Goal: Transaction & Acquisition: Purchase product/service

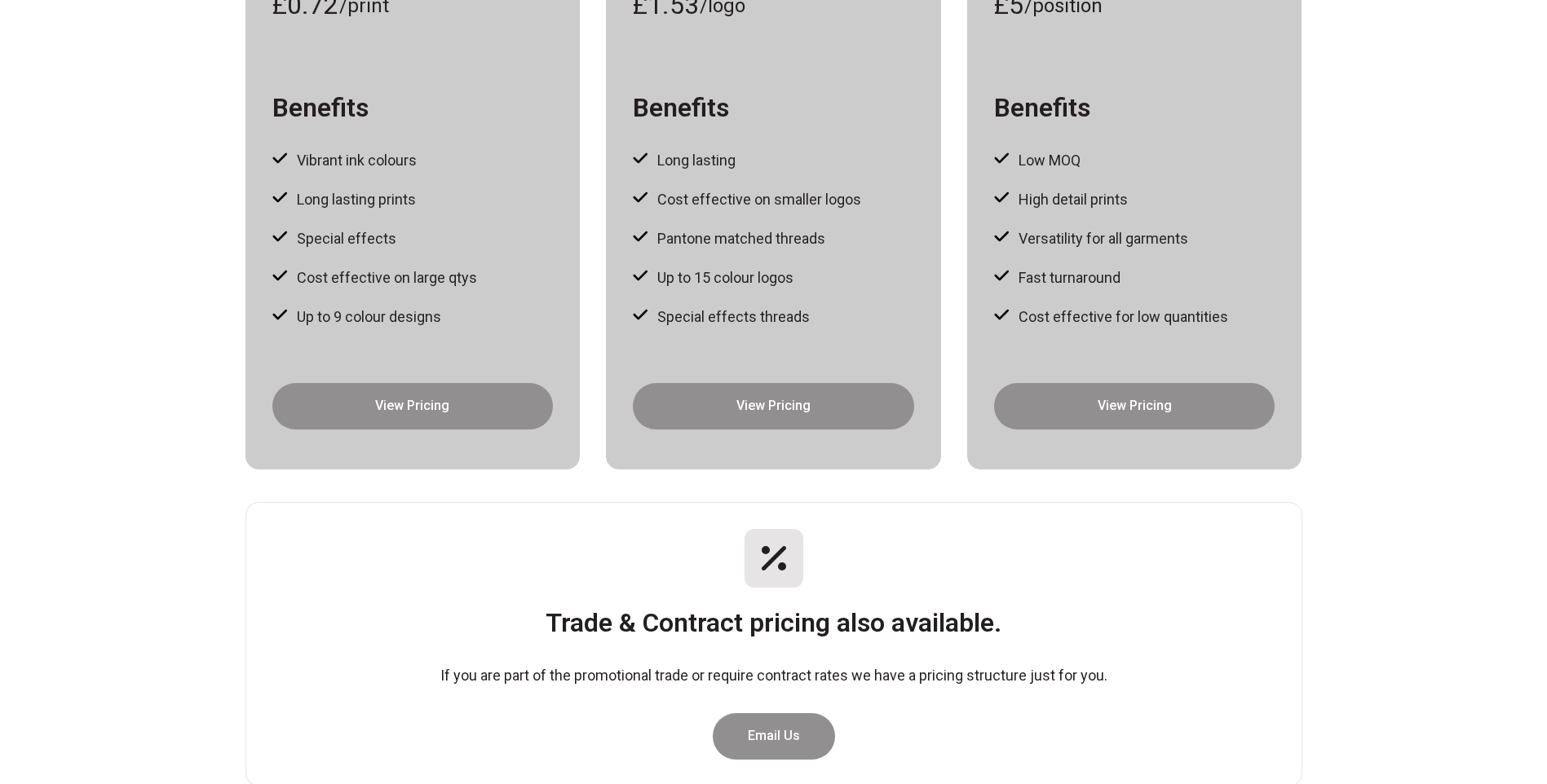
scroll to position [163, 0]
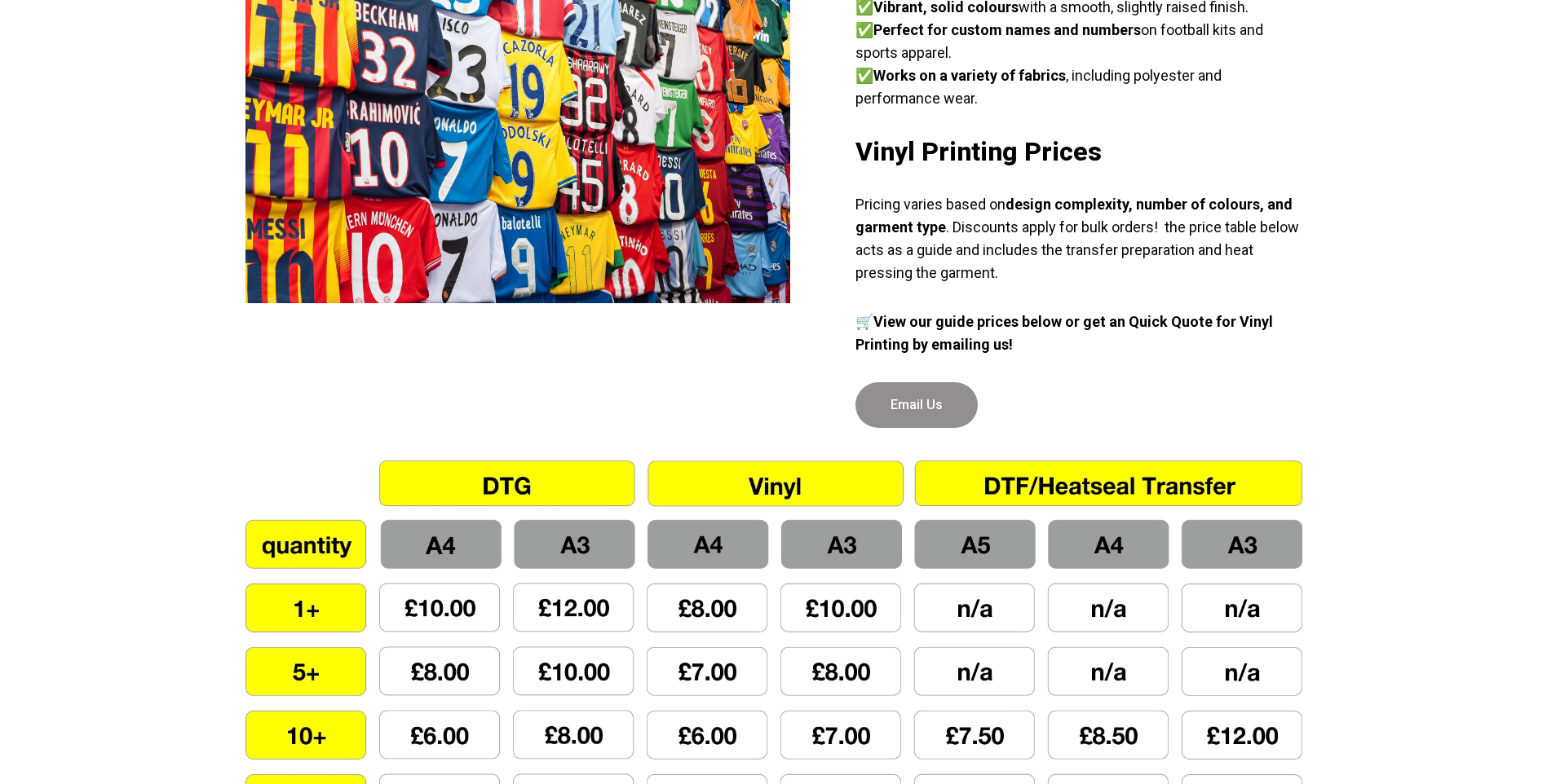
scroll to position [978, 0]
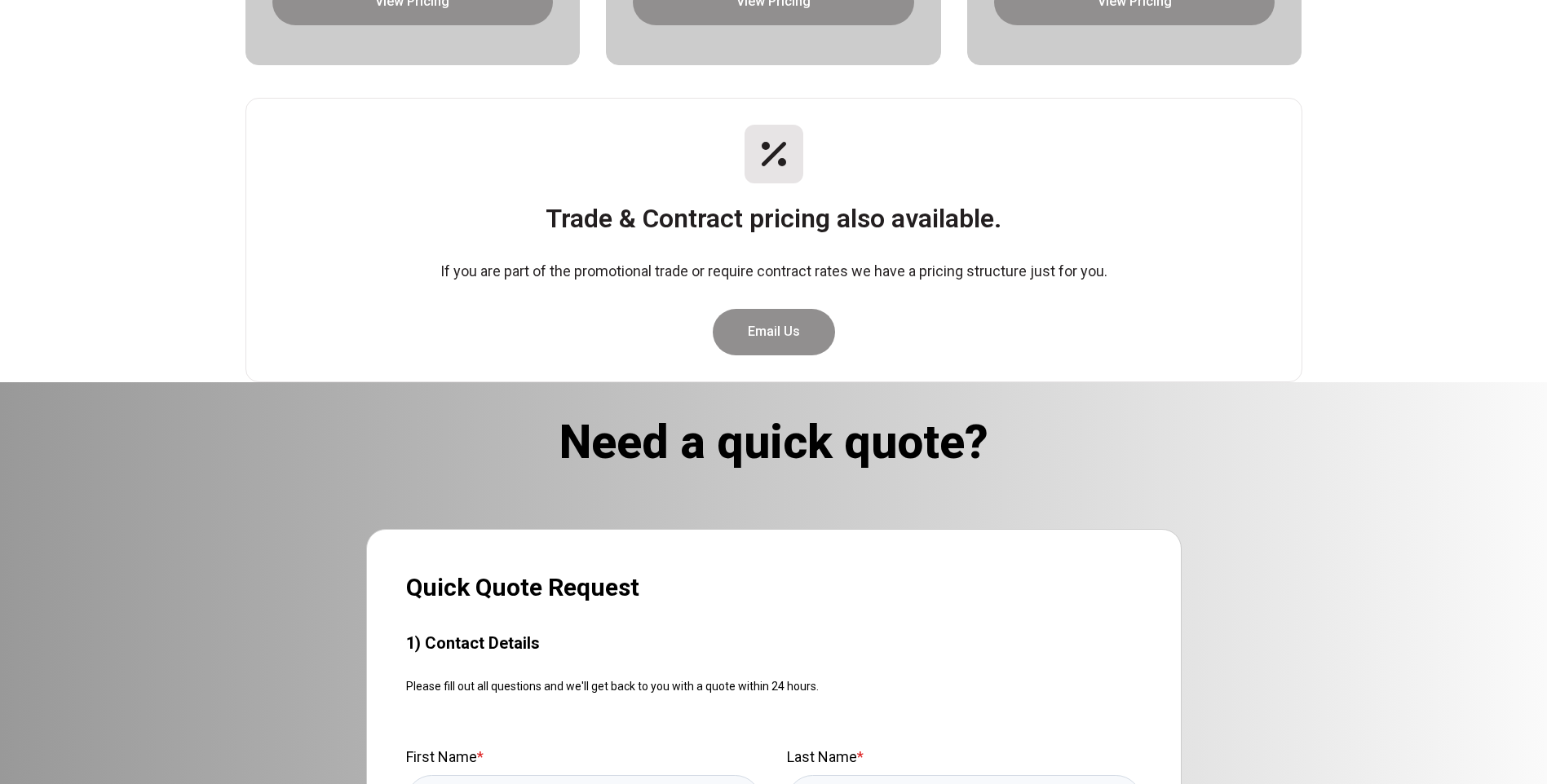
scroll to position [652, 0]
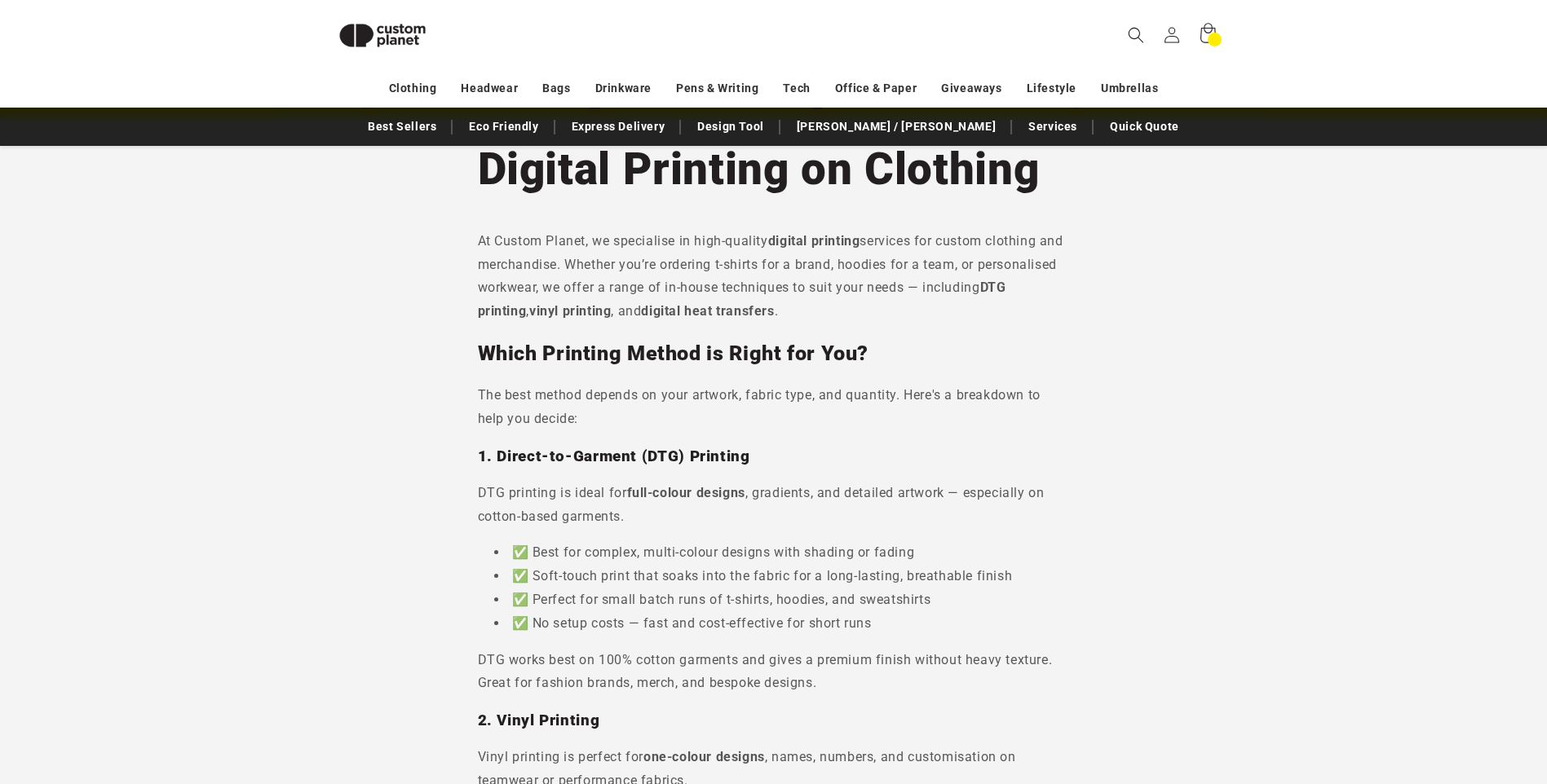
scroll to position [60, 0]
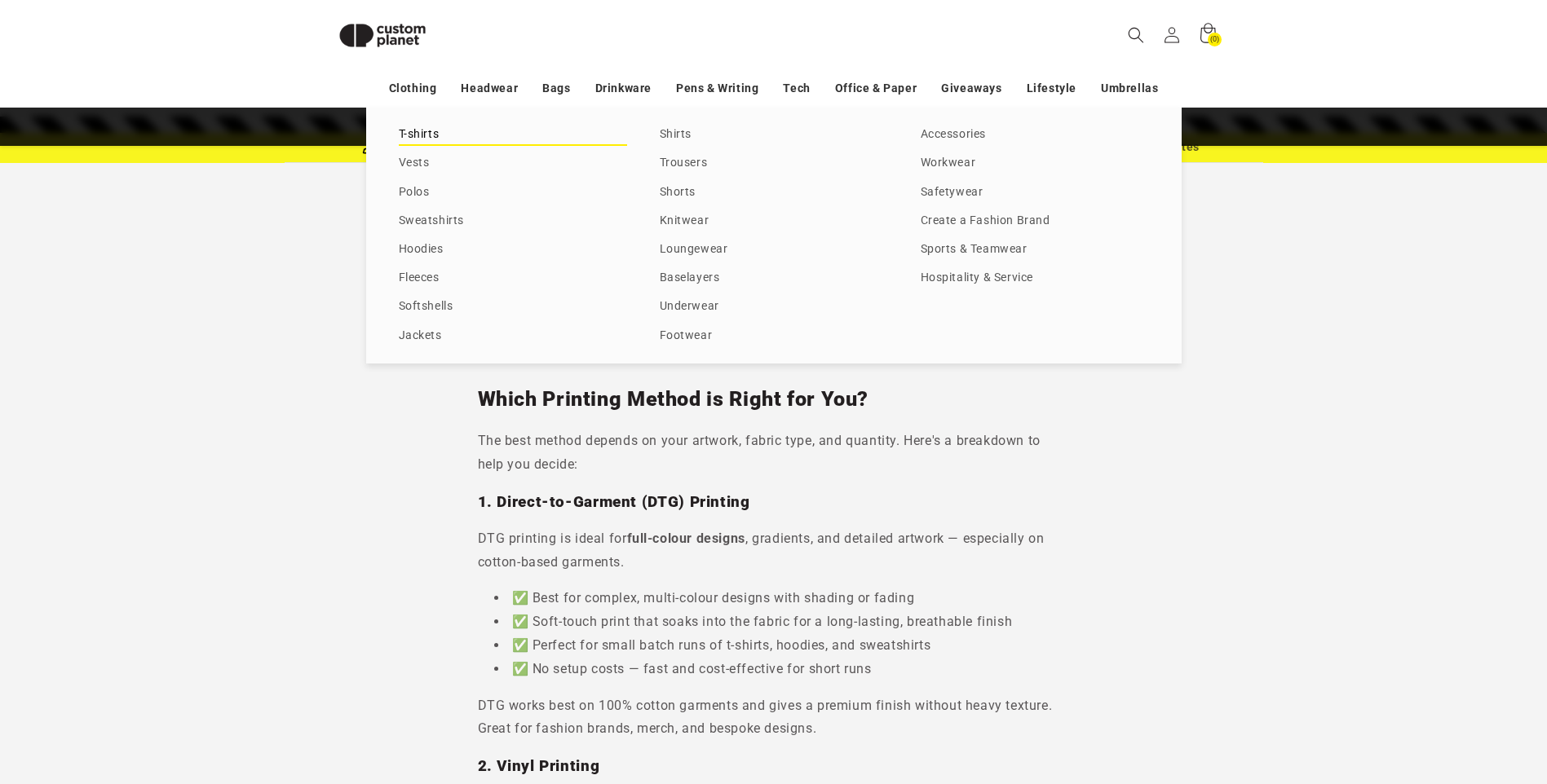
click at [421, 133] on link "T-shirts" at bounding box center [512, 135] width 228 height 22
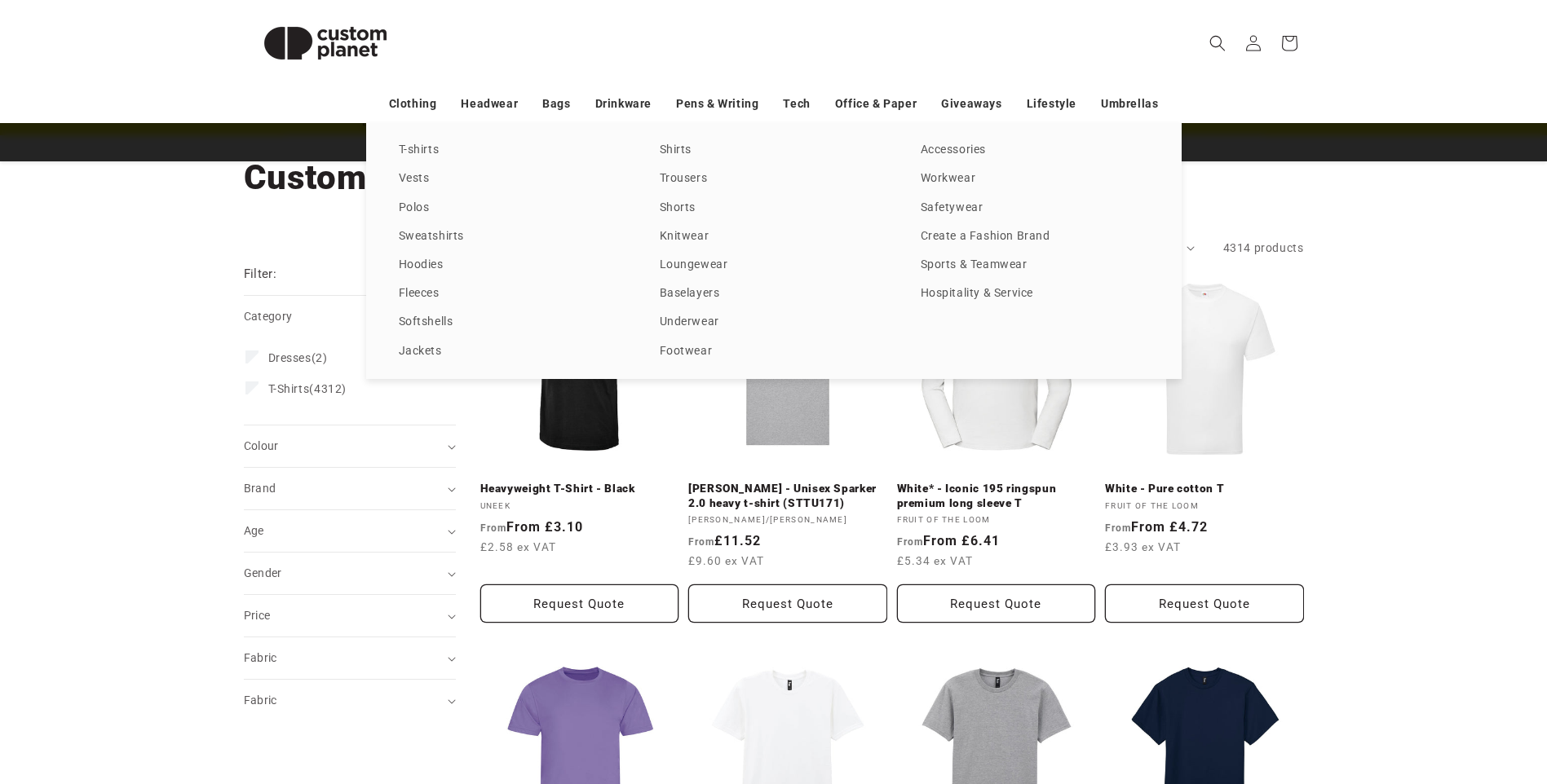
scroll to position [163, 0]
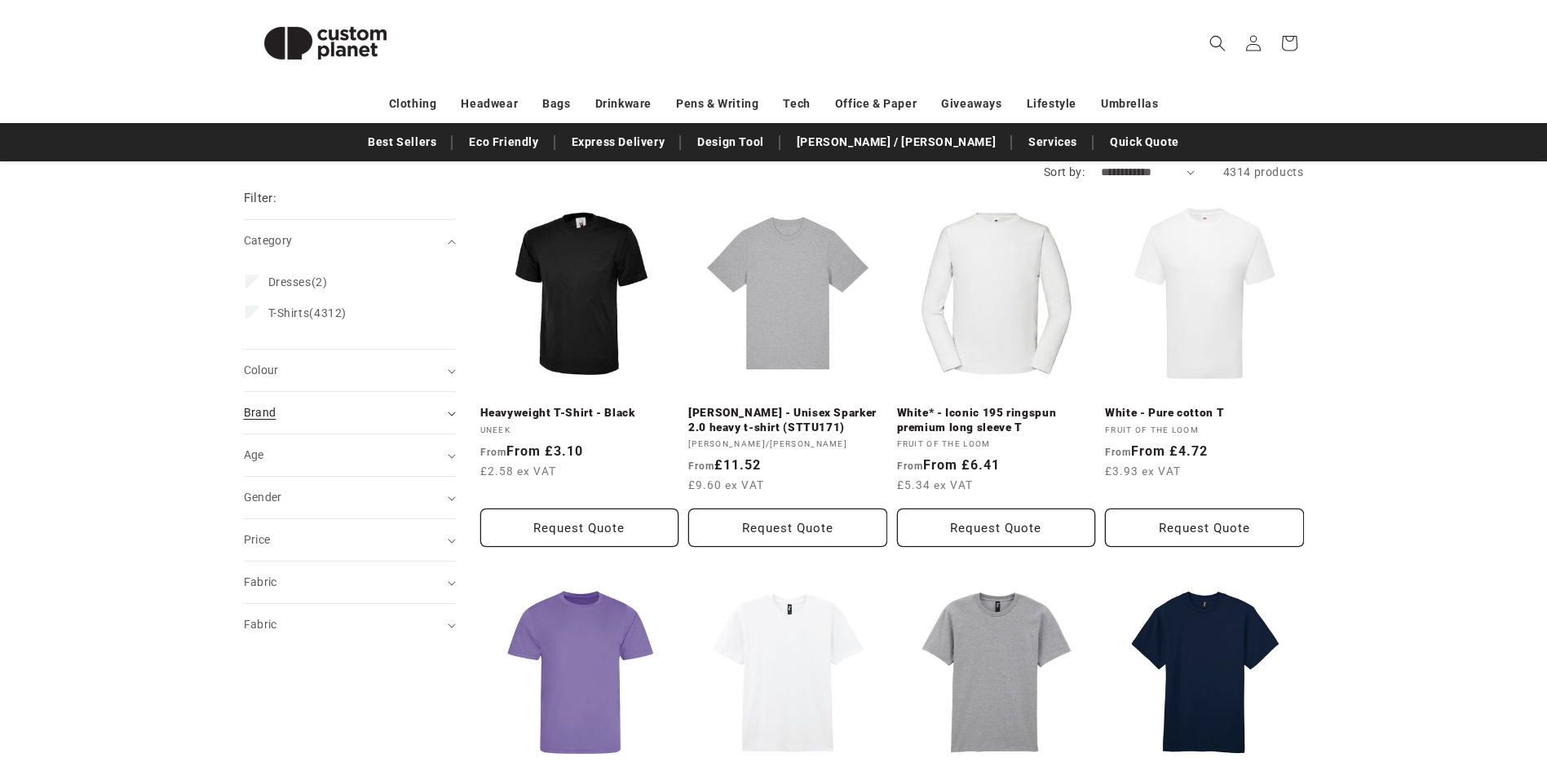
click at [444, 415] on summary "Brand (0)" at bounding box center [350, 413] width 212 height 42
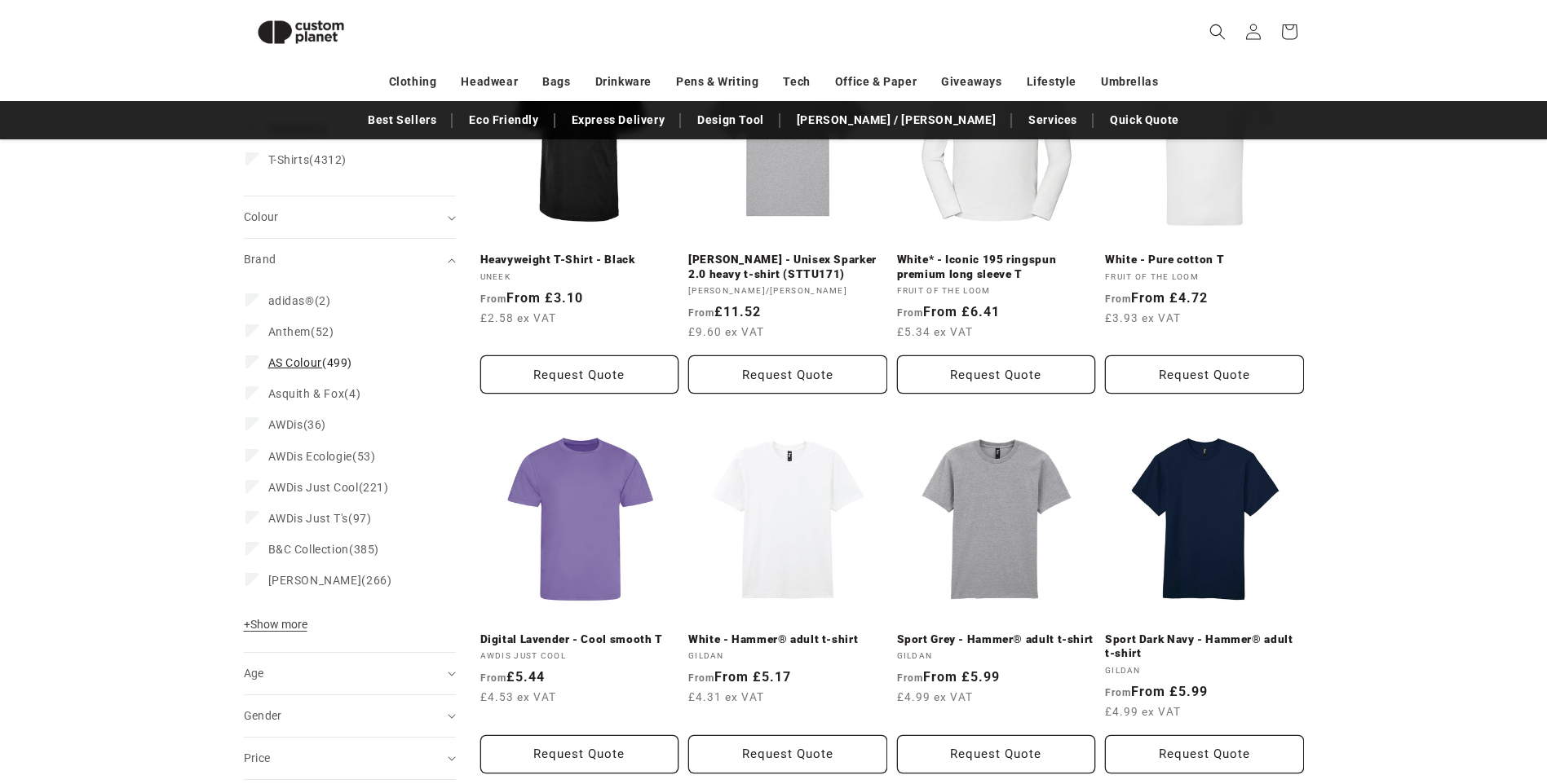
scroll to position [304, 0]
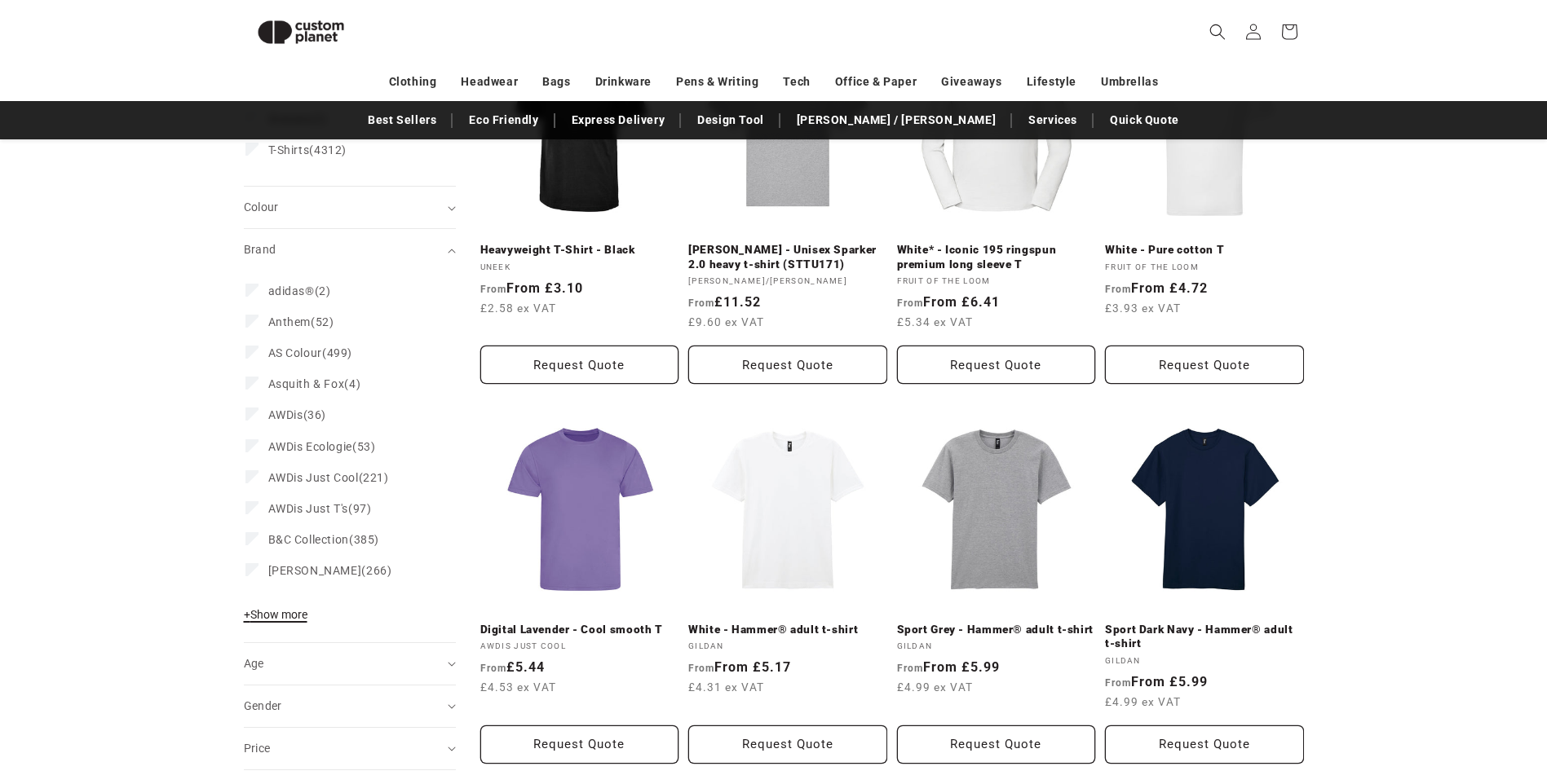
click at [284, 612] on span "+ Show more" at bounding box center [276, 614] width 64 height 13
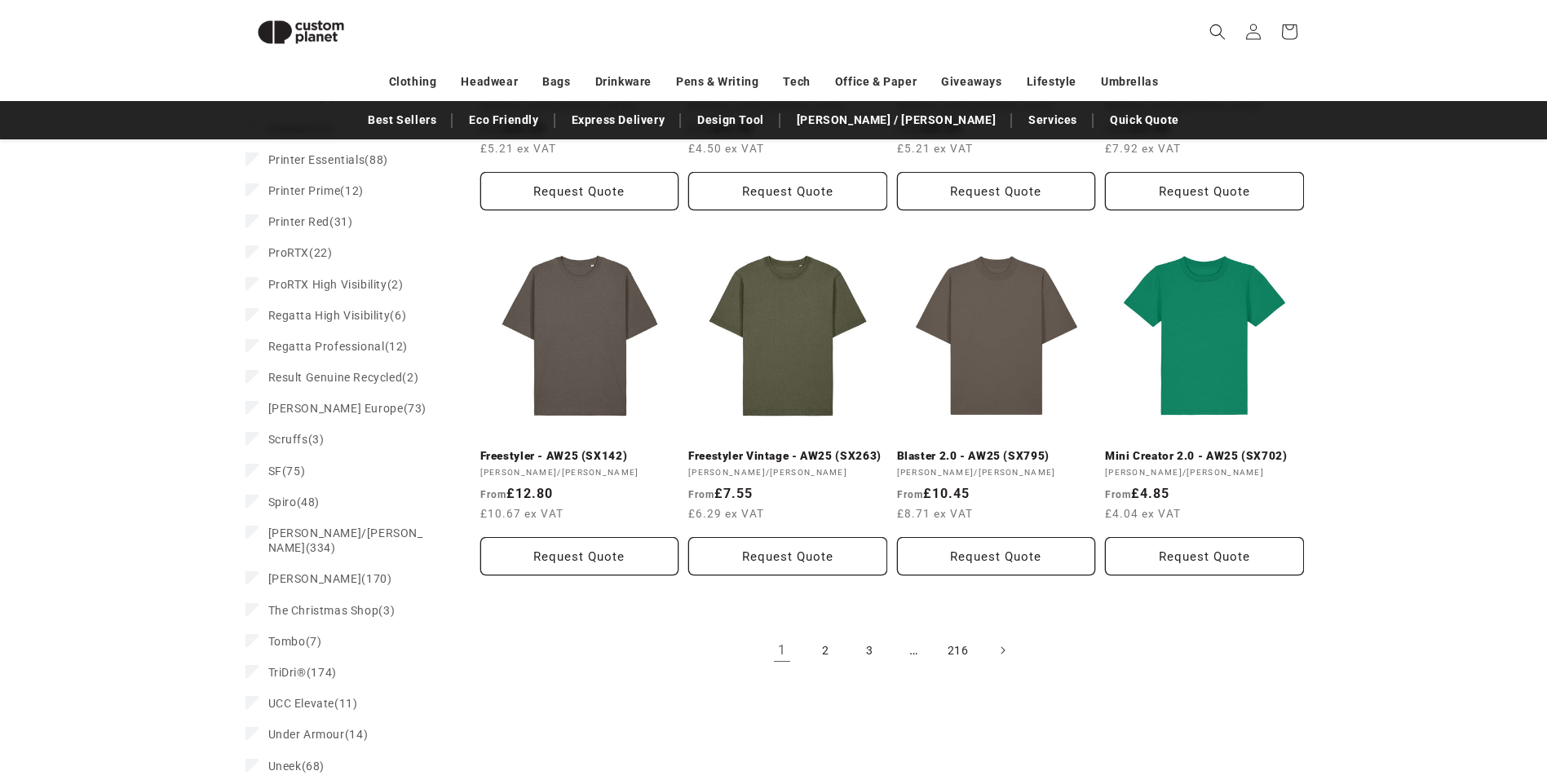
scroll to position [1608, 0]
